Goal: Check status: Check status

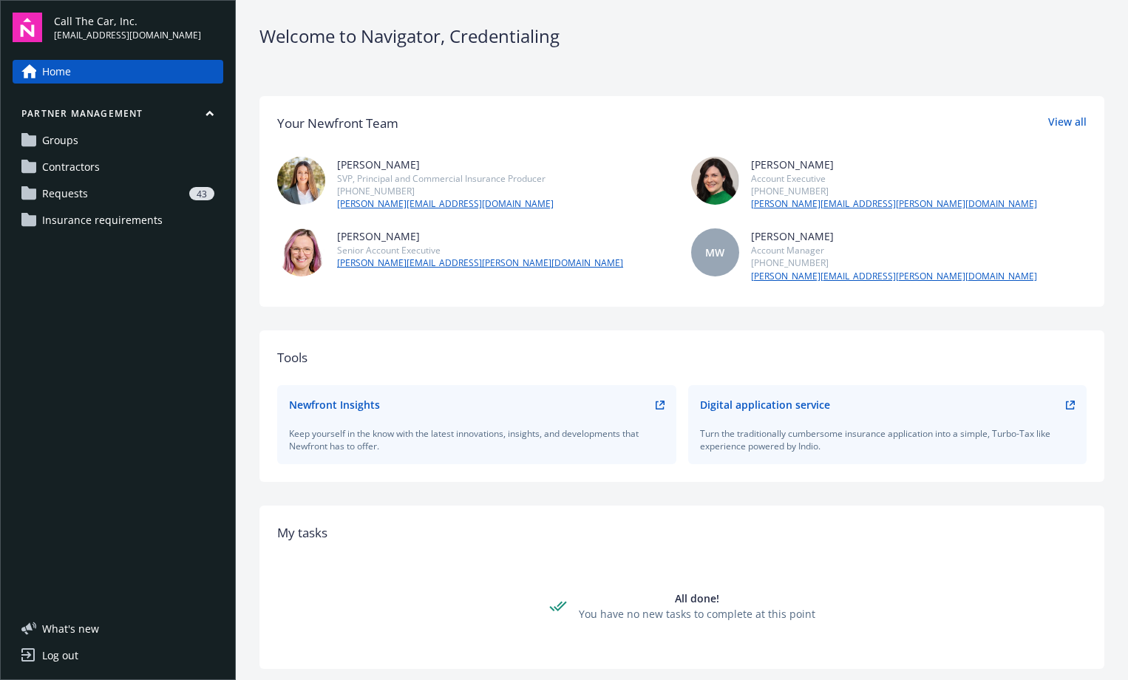
click at [84, 189] on span "Requests" at bounding box center [65, 194] width 46 height 24
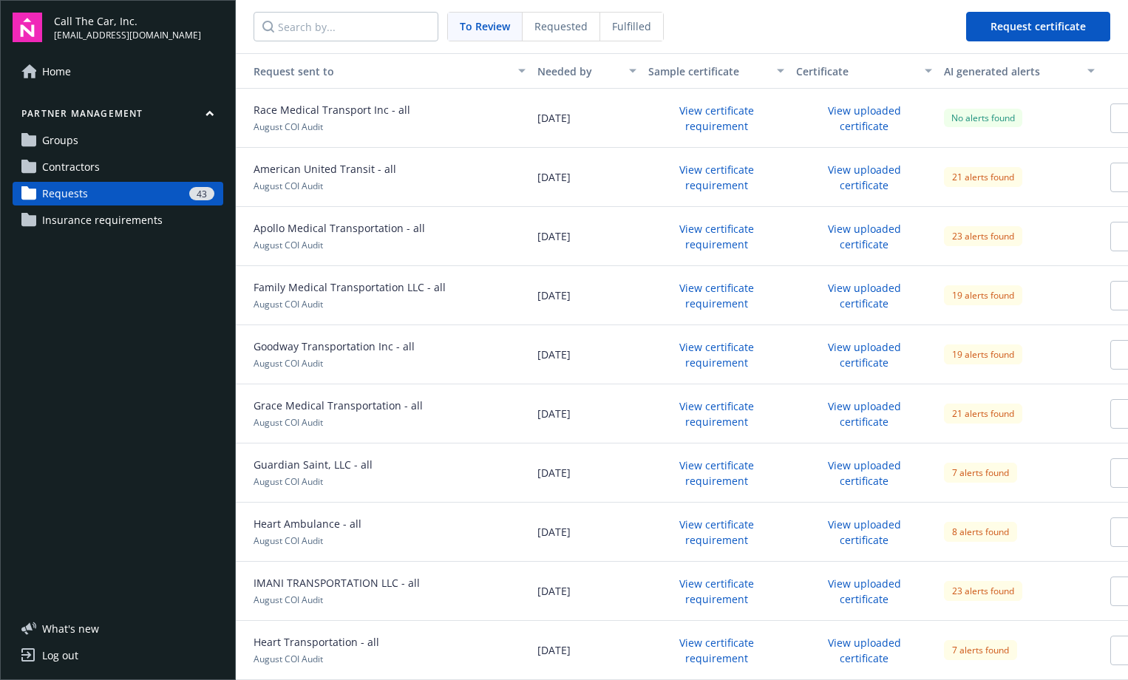
click at [122, 163] on link "Contractors" at bounding box center [118, 167] width 211 height 24
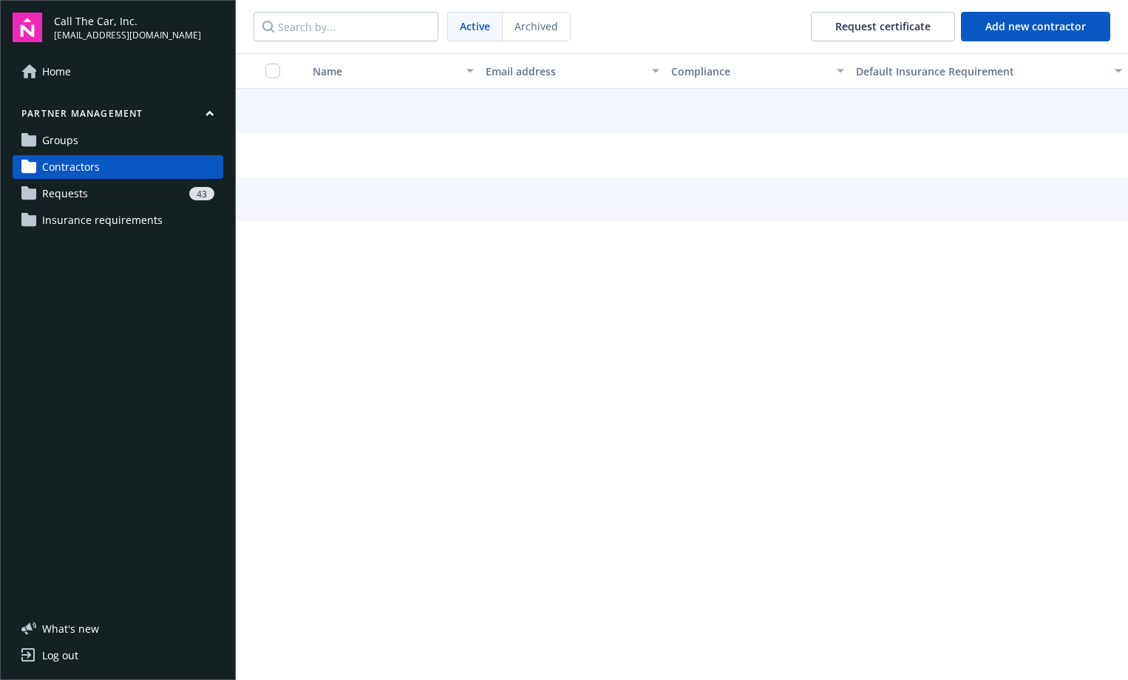
drag, startPoint x: 116, startPoint y: 143, endPoint x: 160, endPoint y: 151, distance: 45.0
click at [118, 144] on link "Groups" at bounding box center [118, 141] width 211 height 24
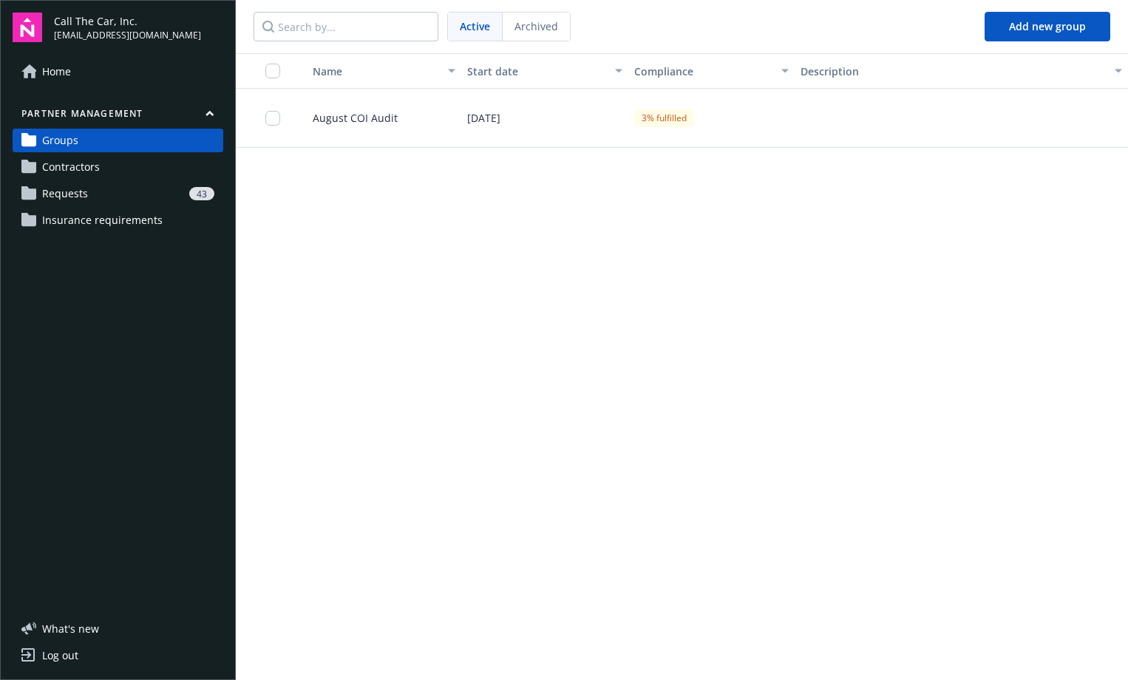
click at [364, 118] on span "August COI Audit" at bounding box center [349, 118] width 97 height 16
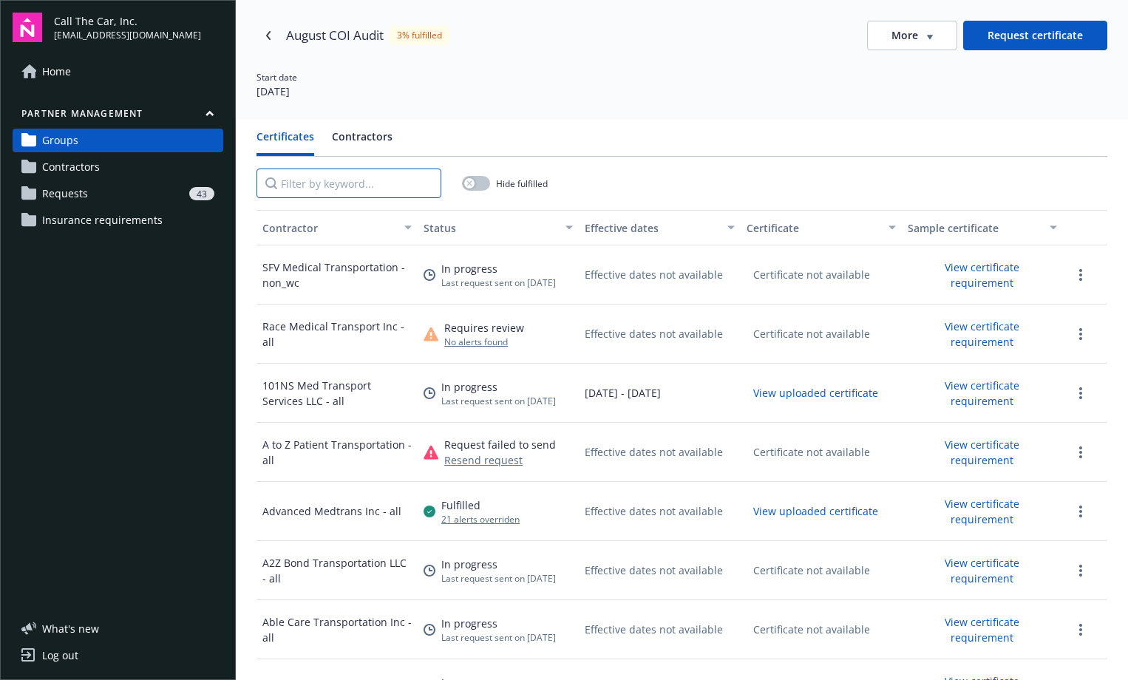
click at [333, 182] on input "Filter by keyword..." at bounding box center [349, 184] width 185 height 30
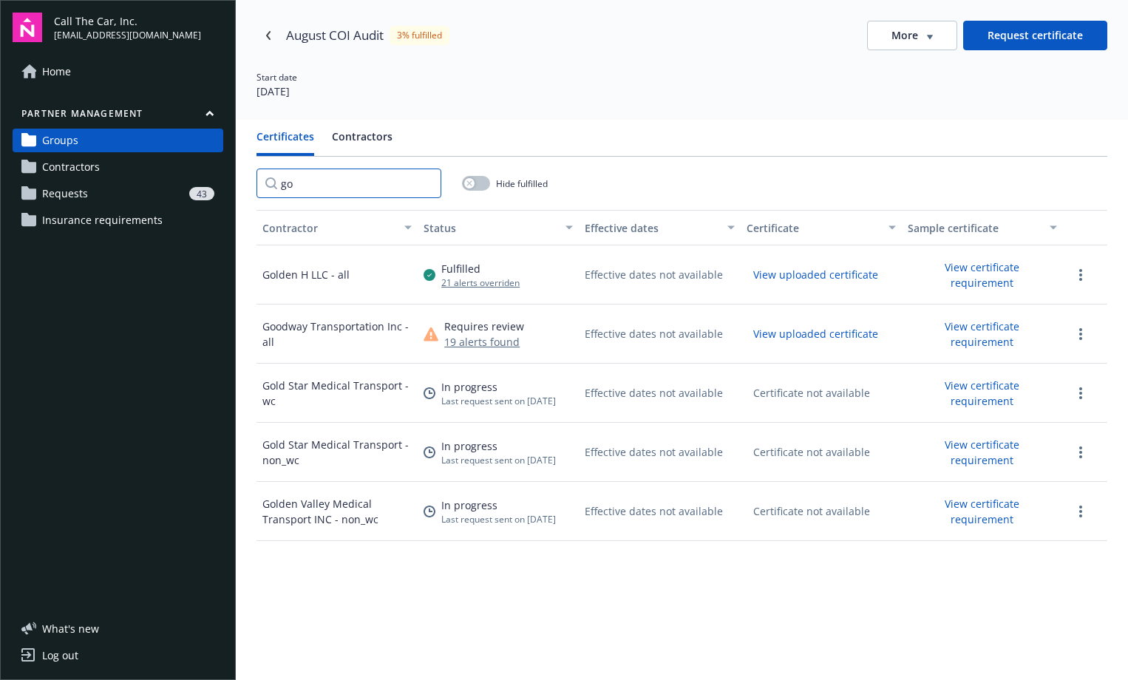
type input "g"
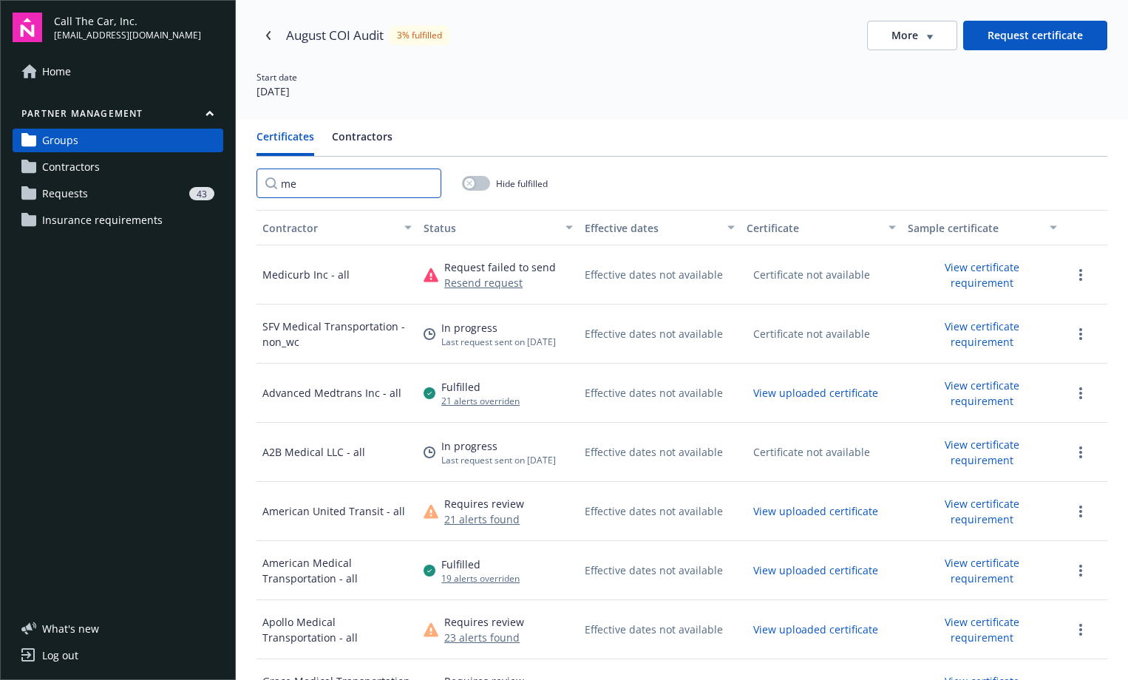
type input "me"
drag, startPoint x: 656, startPoint y: 40, endPoint x: 681, endPoint y: 56, distance: 29.3
click at [657, 40] on div "August COI Audit 3% fulfilled More Request certificate" at bounding box center [682, 36] width 851 height 30
click at [360, 273] on div "Medicurb Inc - all" at bounding box center [337, 274] width 161 height 59
click at [427, 187] on input "me" at bounding box center [349, 184] width 185 height 30
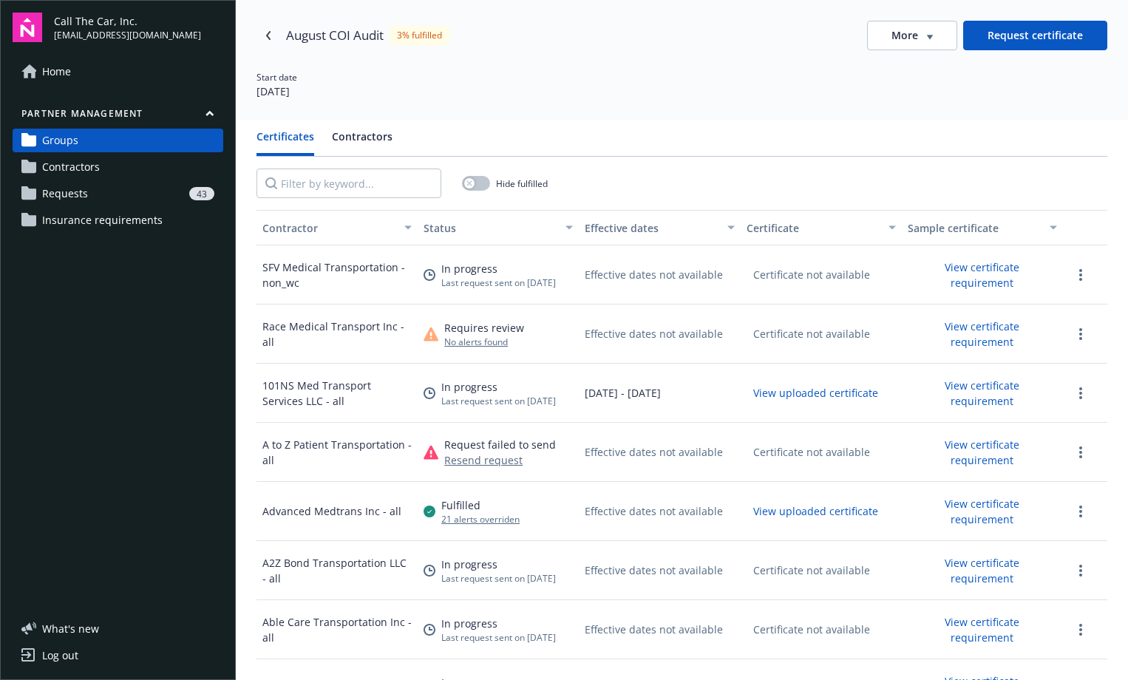
click at [366, 225] on div "Contractor" at bounding box center [328, 228] width 133 height 16
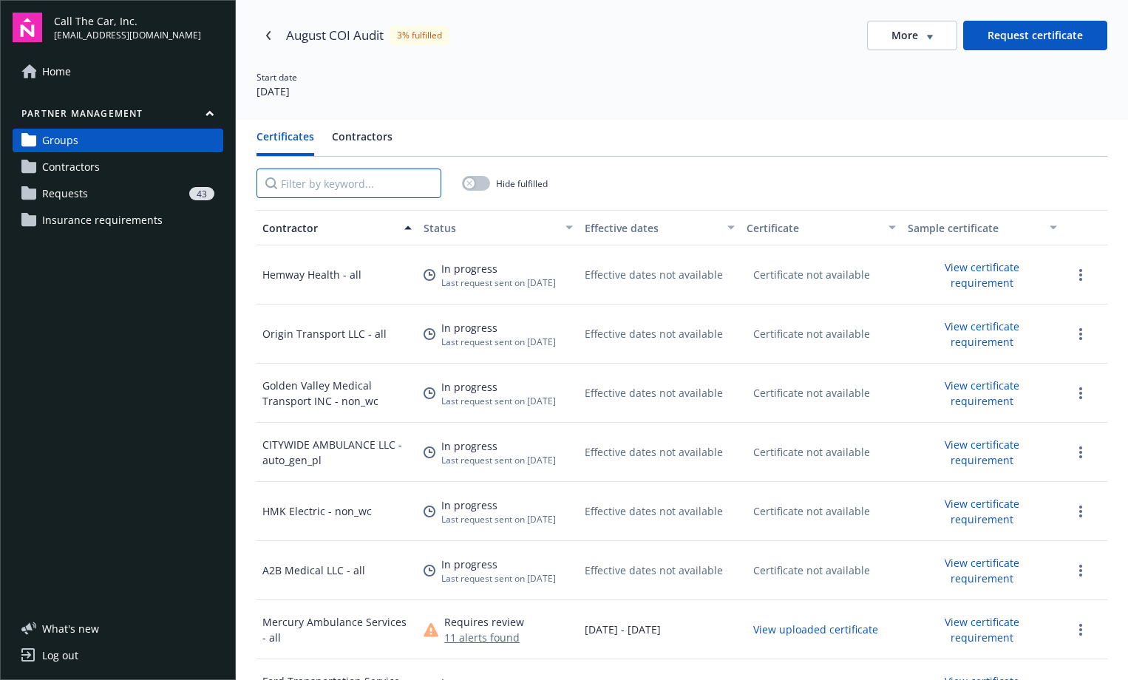
click at [312, 182] on input "Filter by keyword..." at bounding box center [349, 184] width 185 height 30
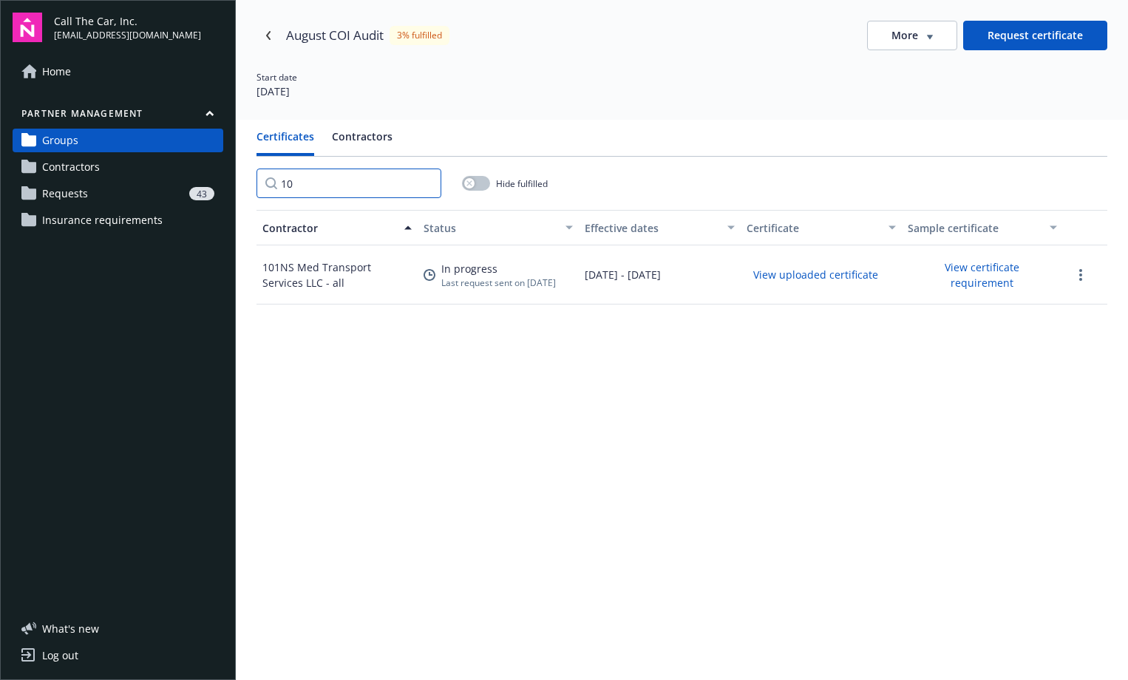
type input "1"
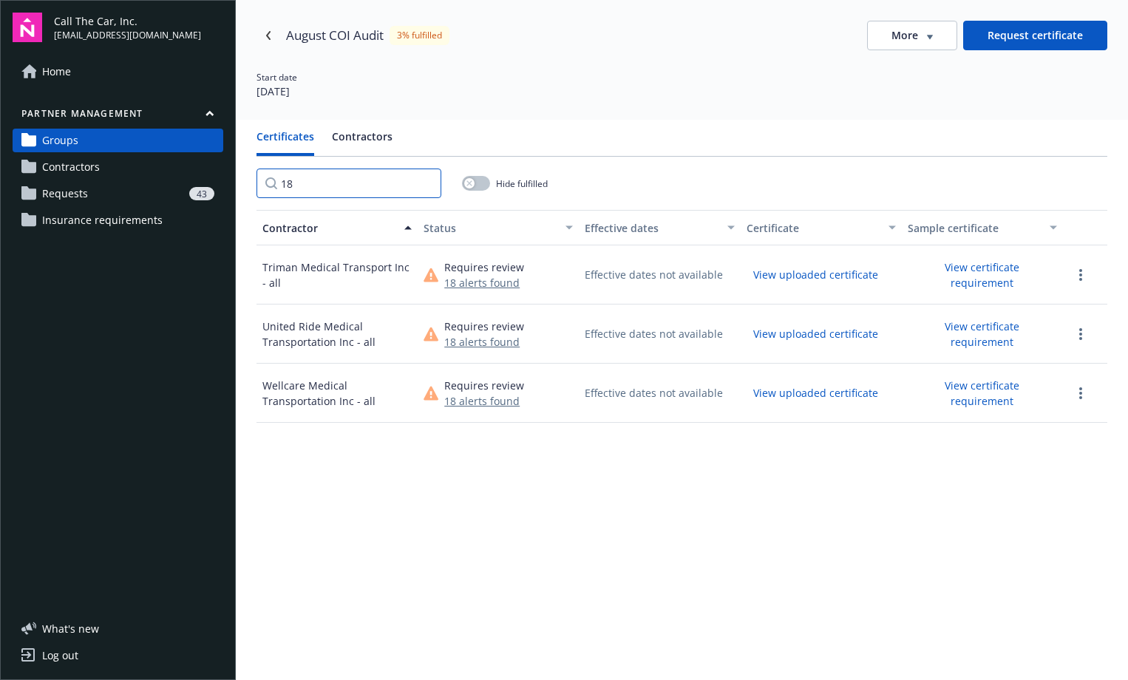
type input "1"
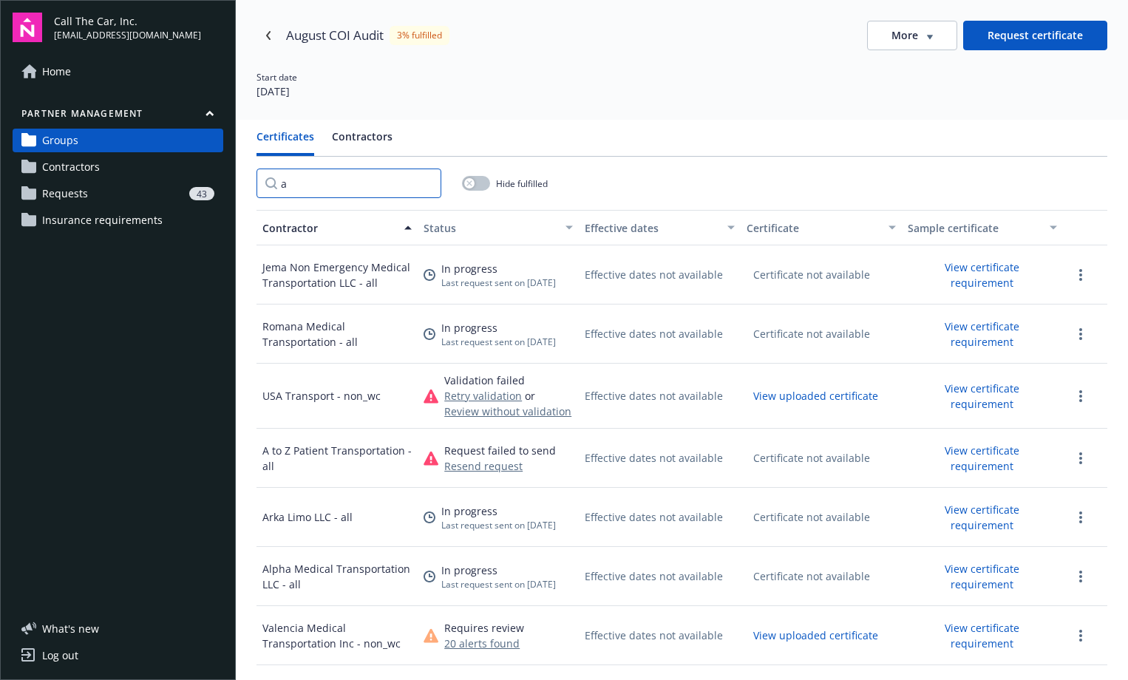
type input "a"
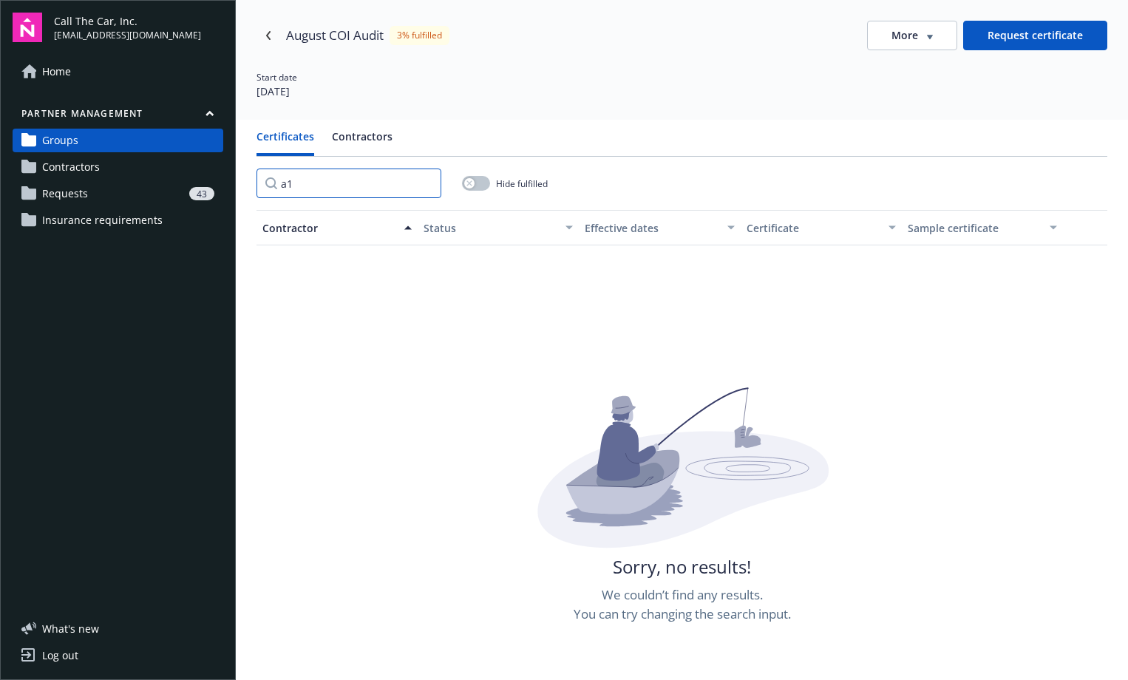
type input "a"
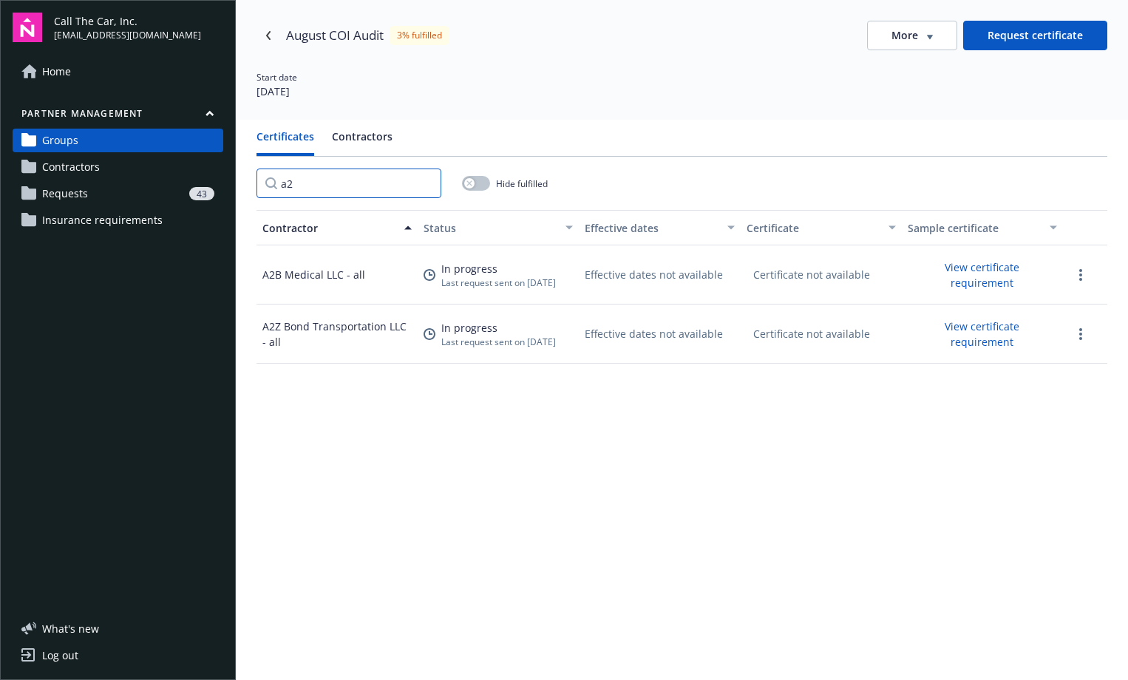
click at [314, 174] on input "a2" at bounding box center [349, 184] width 185 height 30
click at [294, 180] on input "a2" at bounding box center [349, 184] width 185 height 30
type input "a"
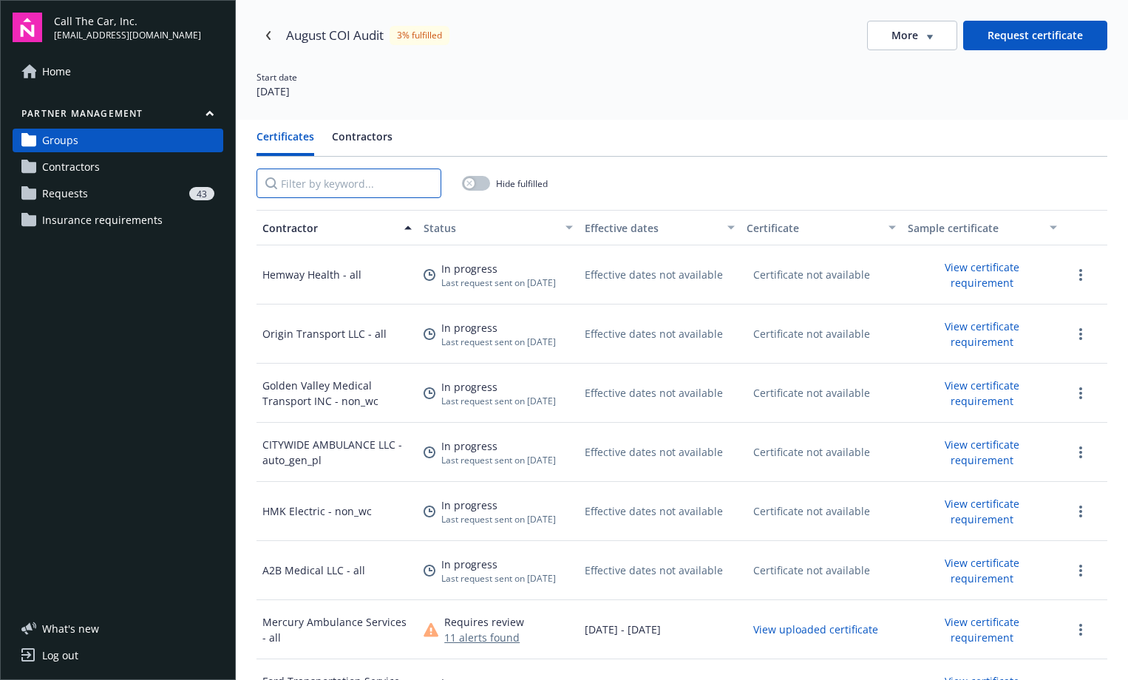
paste input "A1 Transportation Inc"
type input "A1 Transportation Inc"
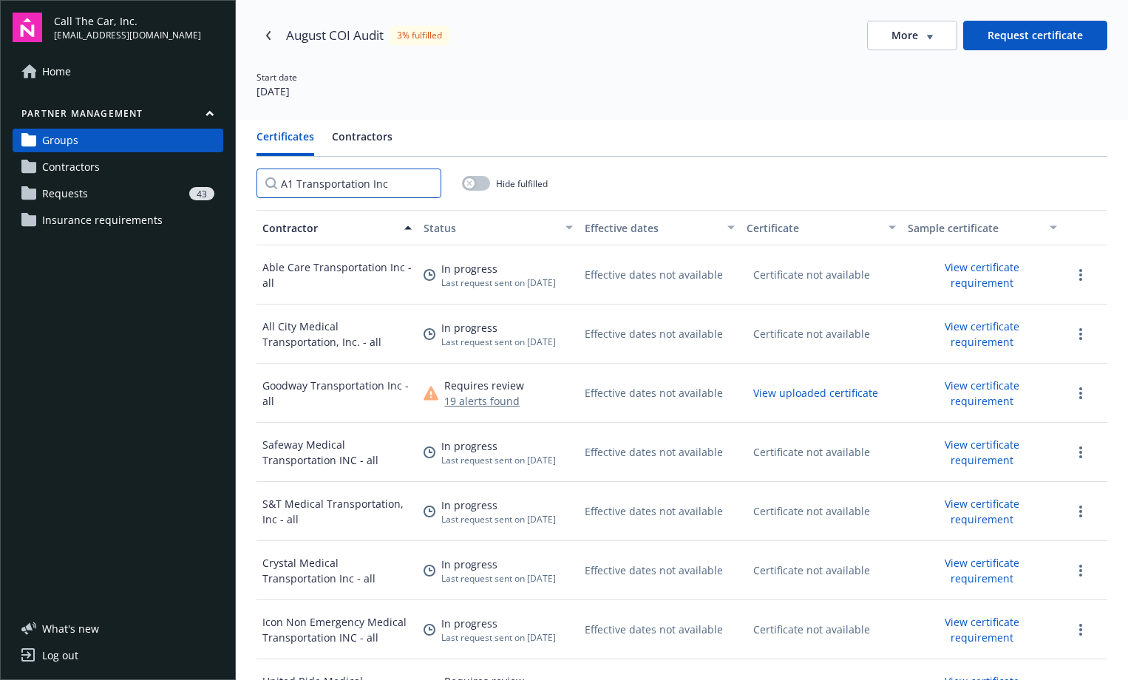
click at [425, 182] on input "A1 Transportation Inc" at bounding box center [349, 184] width 185 height 30
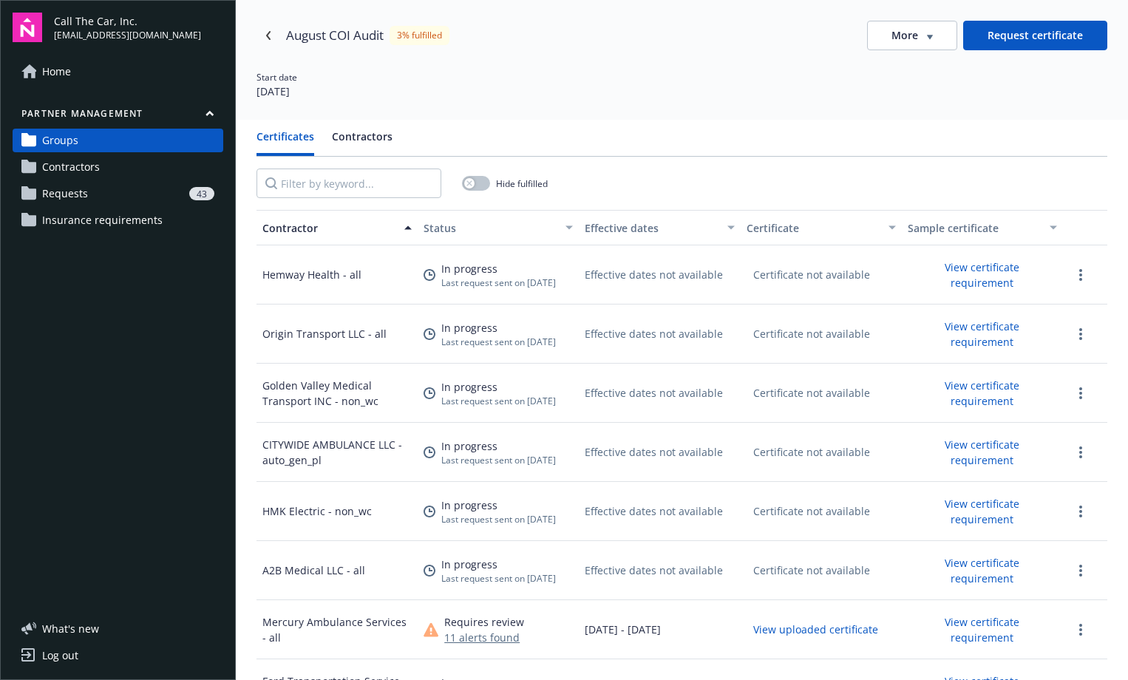
click at [63, 136] on span "Groups" at bounding box center [60, 141] width 36 height 24
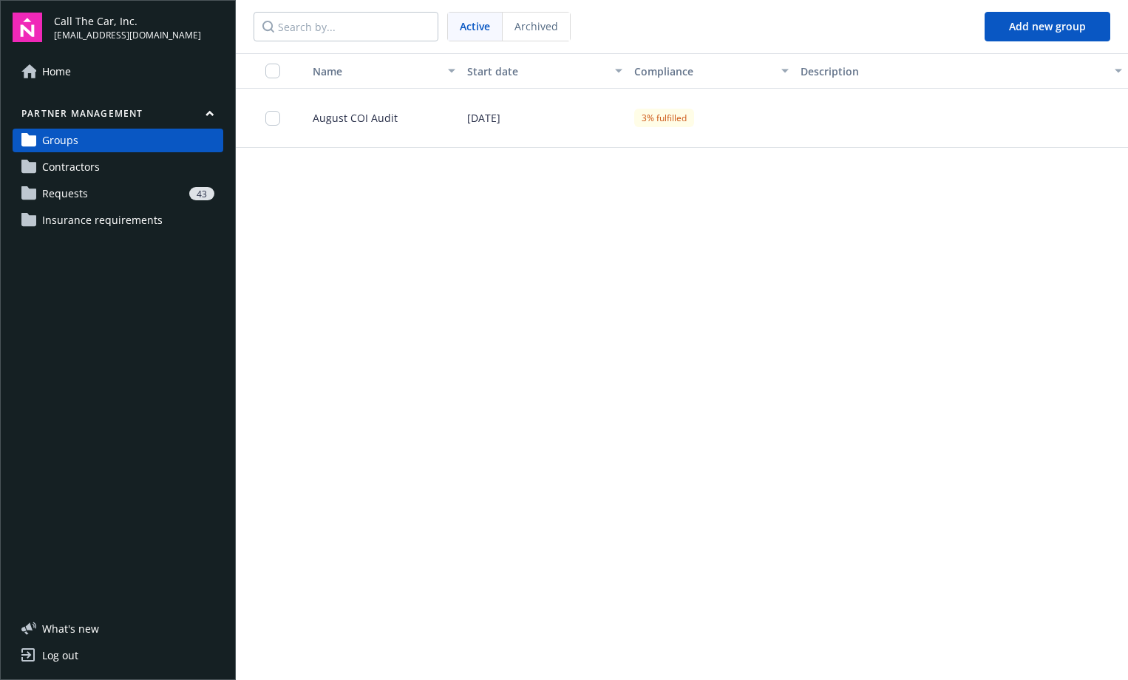
click at [366, 112] on span "August COI Audit" at bounding box center [349, 118] width 97 height 16
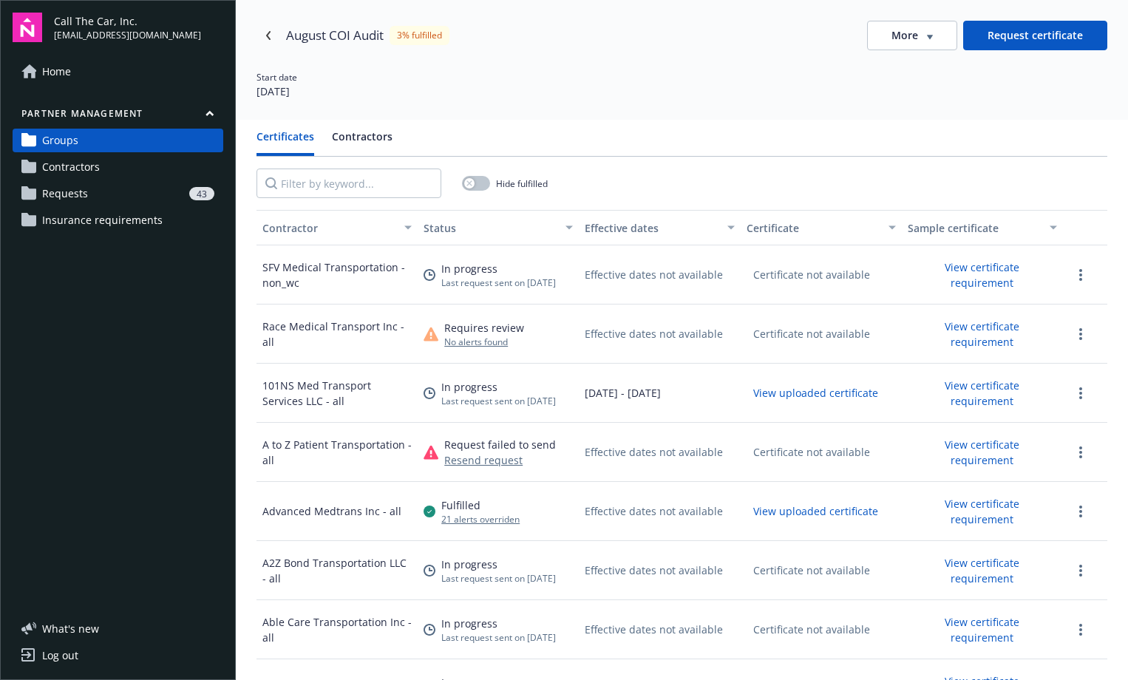
click at [326, 273] on div "SFV Medical Transportation - non_wc" at bounding box center [336, 274] width 149 height 31
click at [284, 266] on div "SFV Medical Transportation - non_wc" at bounding box center [336, 274] width 149 height 31
click at [325, 263] on div "SFV Medical Transportation - non_wc" at bounding box center [336, 274] width 149 height 31
click at [294, 282] on div "SFV Medical Transportation - non_wc" at bounding box center [336, 274] width 149 height 31
